Goal: Transaction & Acquisition: Obtain resource

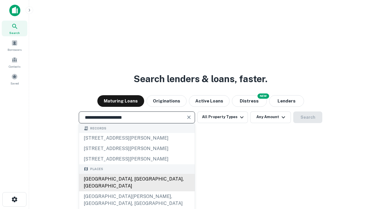
click at [137, 192] on div "[GEOGRAPHIC_DATA], [GEOGRAPHIC_DATA], [GEOGRAPHIC_DATA]" at bounding box center [137, 182] width 116 height 17
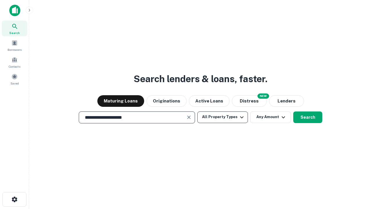
type input "**********"
click at [223, 117] on button "All Property Types" at bounding box center [222, 118] width 51 height 12
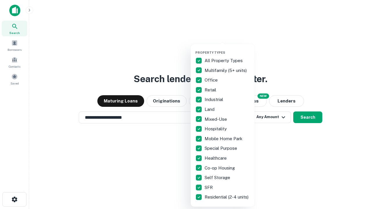
click at [227, 49] on button "button" at bounding box center [227, 49] width 64 height 0
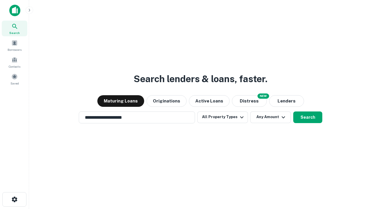
scroll to position [3, 70]
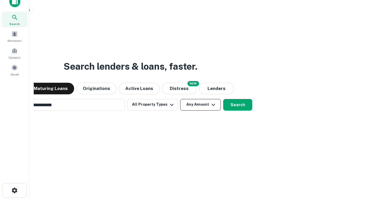
click at [180, 99] on button "Any Amount" at bounding box center [200, 105] width 41 height 12
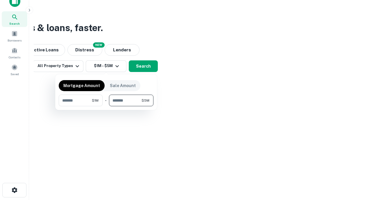
type input "*******"
click at [106, 106] on button "button" at bounding box center [106, 106] width 95 height 0
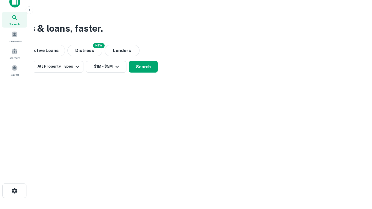
scroll to position [3, 107]
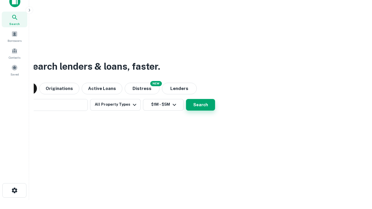
click at [186, 99] on button "Search" at bounding box center [200, 105] width 29 height 12
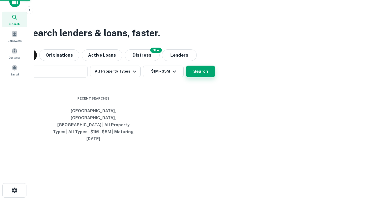
scroll to position [15, 165]
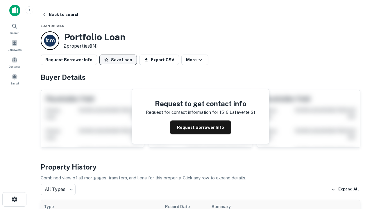
click at [118, 60] on button "Save Loan" at bounding box center [117, 60] width 37 height 10
click at [119, 60] on button "Save Loan" at bounding box center [117, 60] width 37 height 10
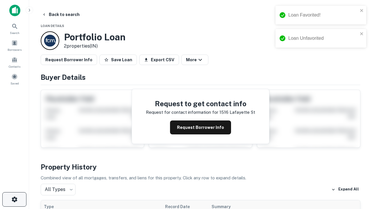
click at [14, 200] on icon "button" at bounding box center [14, 199] width 7 height 7
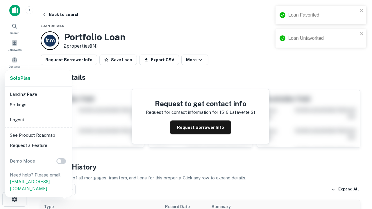
click at [38, 120] on li "Logout" at bounding box center [39, 120] width 62 height 10
